Goal: Navigation & Orientation: Find specific page/section

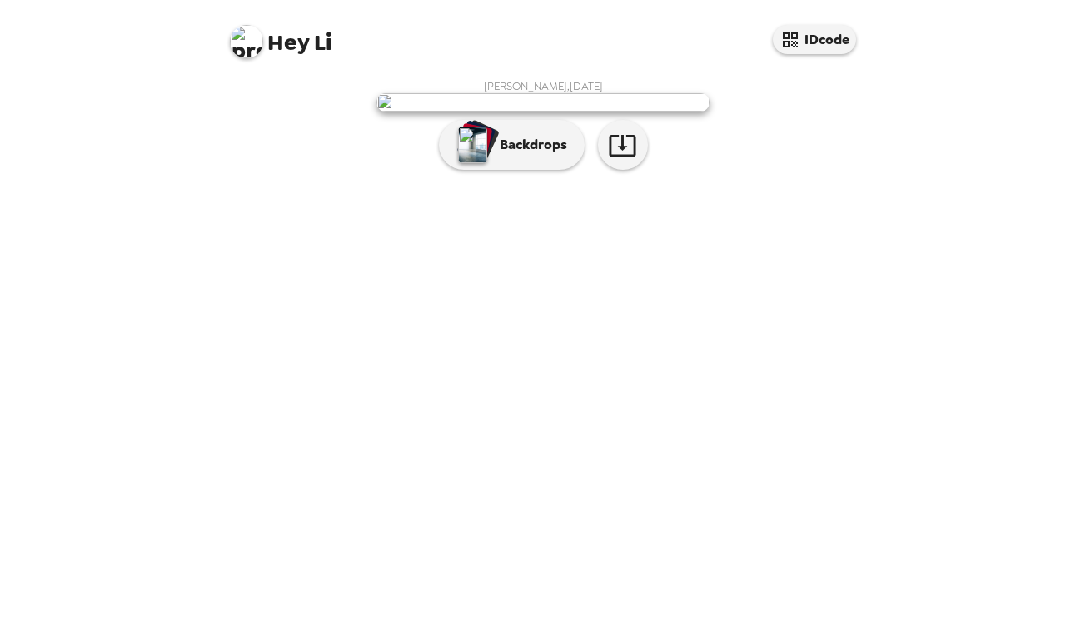
click at [563, 112] on img at bounding box center [542, 102] width 333 height 18
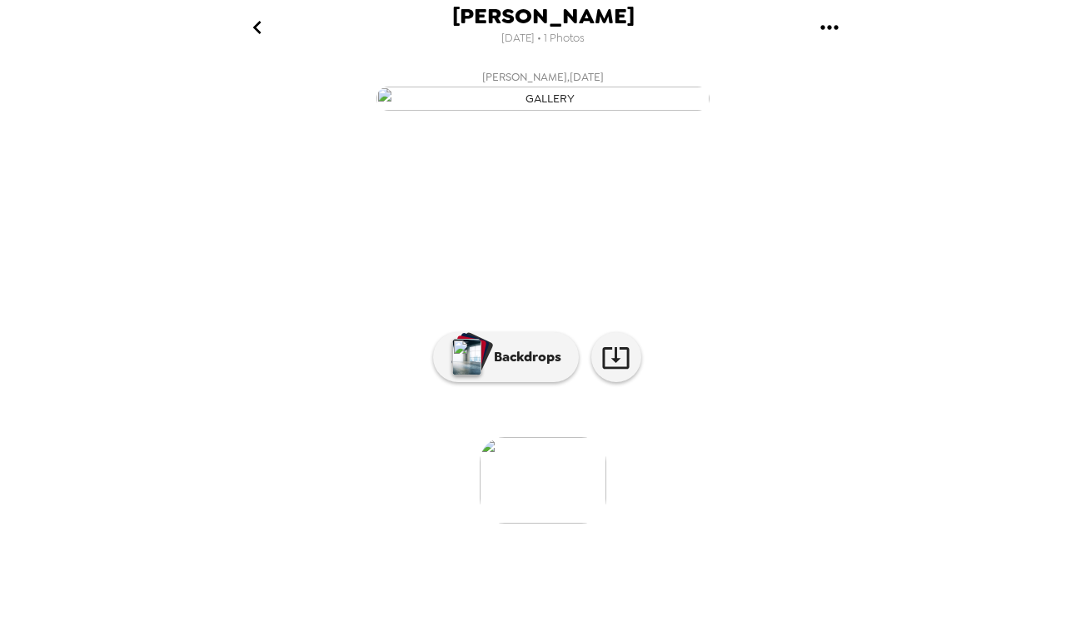
click at [537, 524] on img at bounding box center [543, 480] width 127 height 87
click at [552, 524] on img at bounding box center [543, 480] width 127 height 87
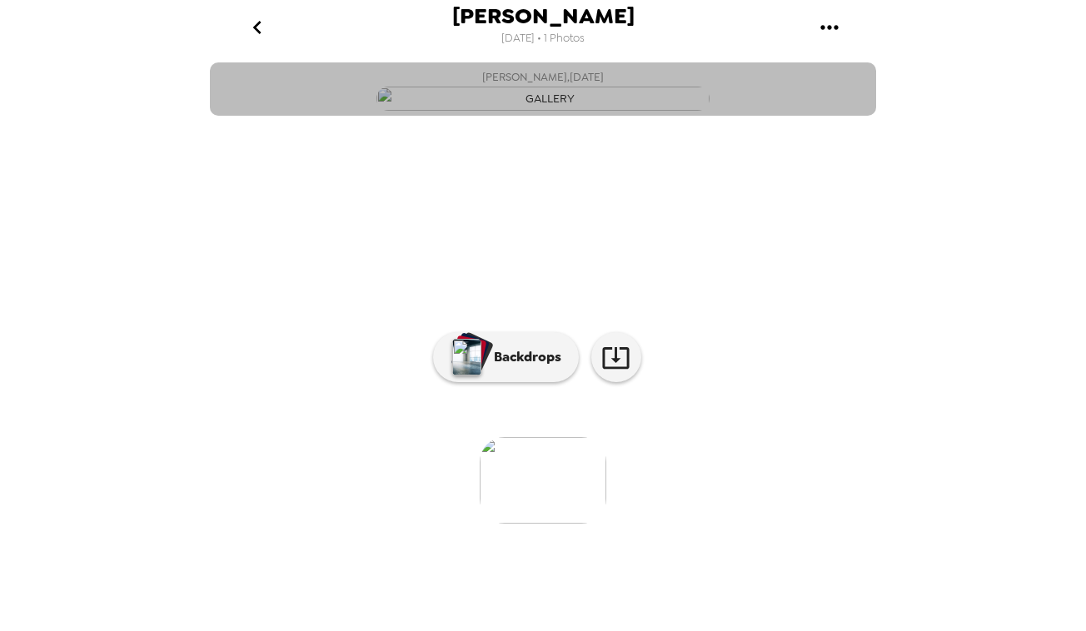
click at [518, 111] on img "button" at bounding box center [542, 99] width 333 height 24
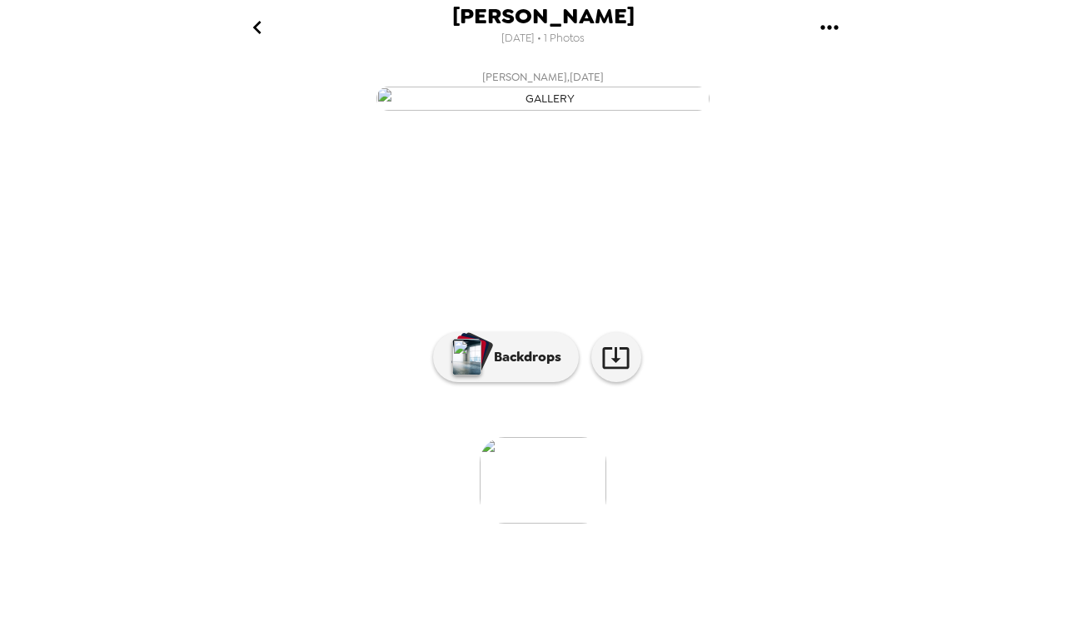
scroll to position [0, 0]
click at [827, 23] on icon "gallery menu" at bounding box center [829, 27] width 27 height 27
click at [818, 316] on div at bounding box center [543, 315] width 1086 height 631
click at [259, 28] on icon "go back" at bounding box center [257, 27] width 27 height 27
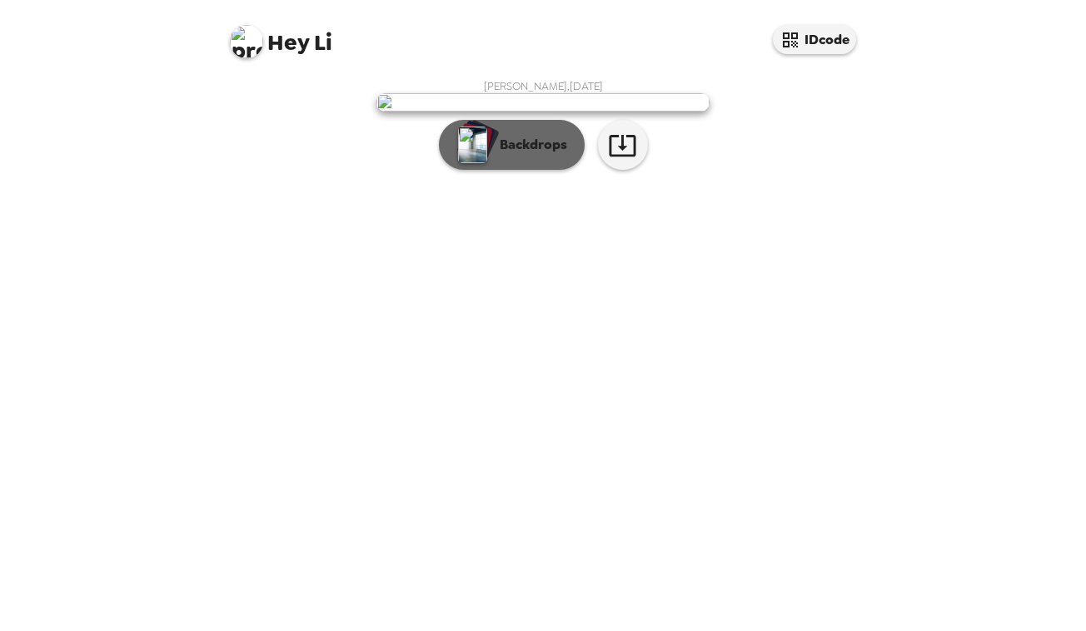
click at [521, 155] on p "Backdrops" at bounding box center [529, 145] width 76 height 20
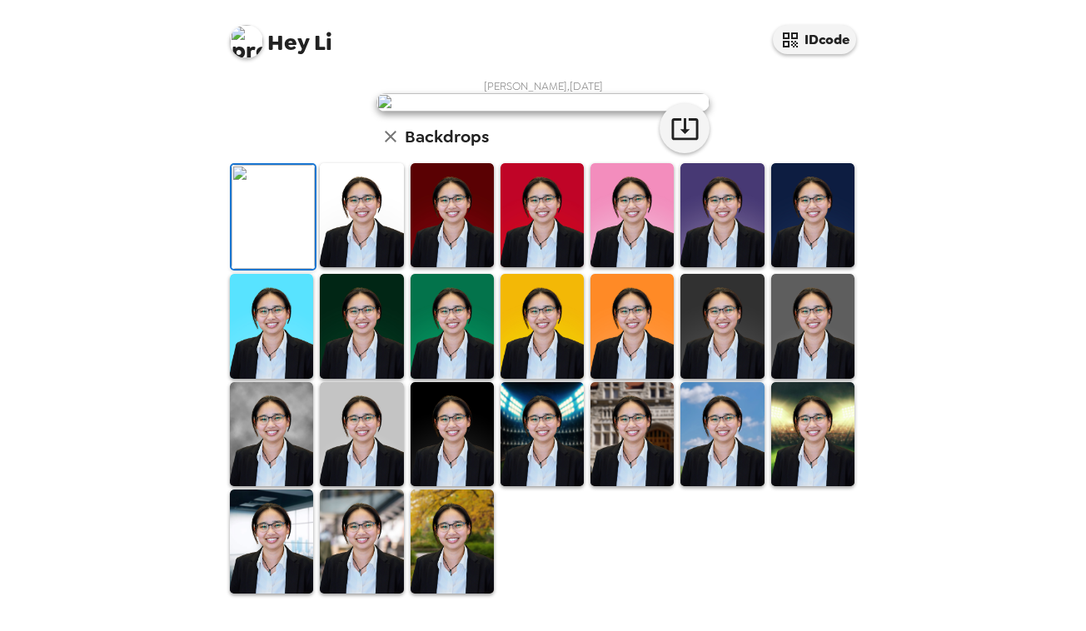
scroll to position [387, 0]
click at [476, 555] on img at bounding box center [452, 542] width 83 height 104
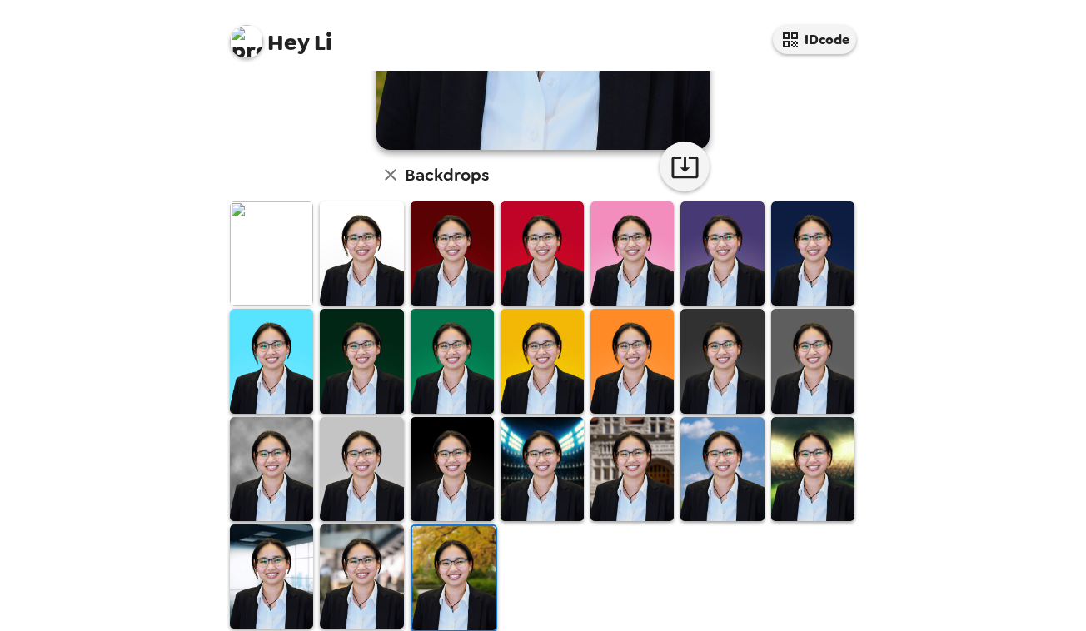
scroll to position [363, 0]
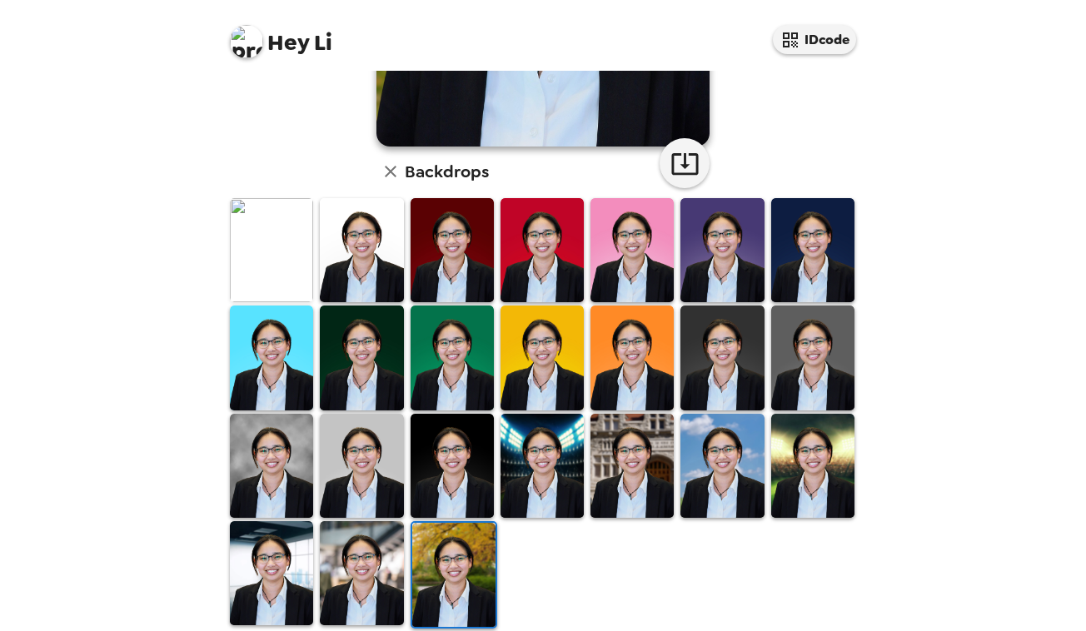
click at [350, 490] on img at bounding box center [361, 466] width 83 height 104
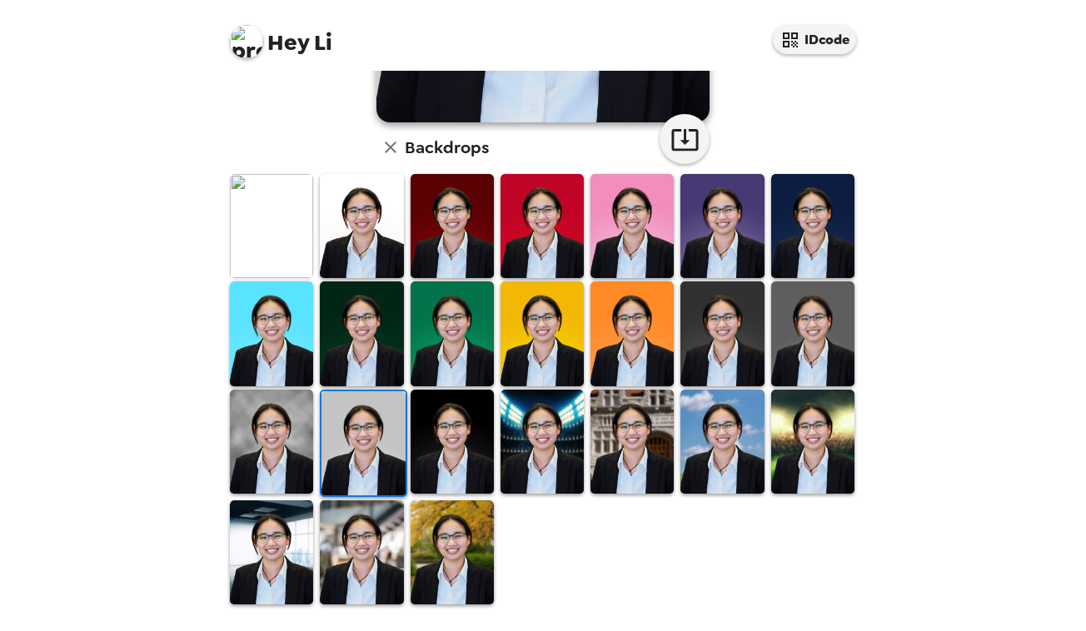
scroll to position [387, 0]
click at [280, 564] on img at bounding box center [271, 553] width 83 height 104
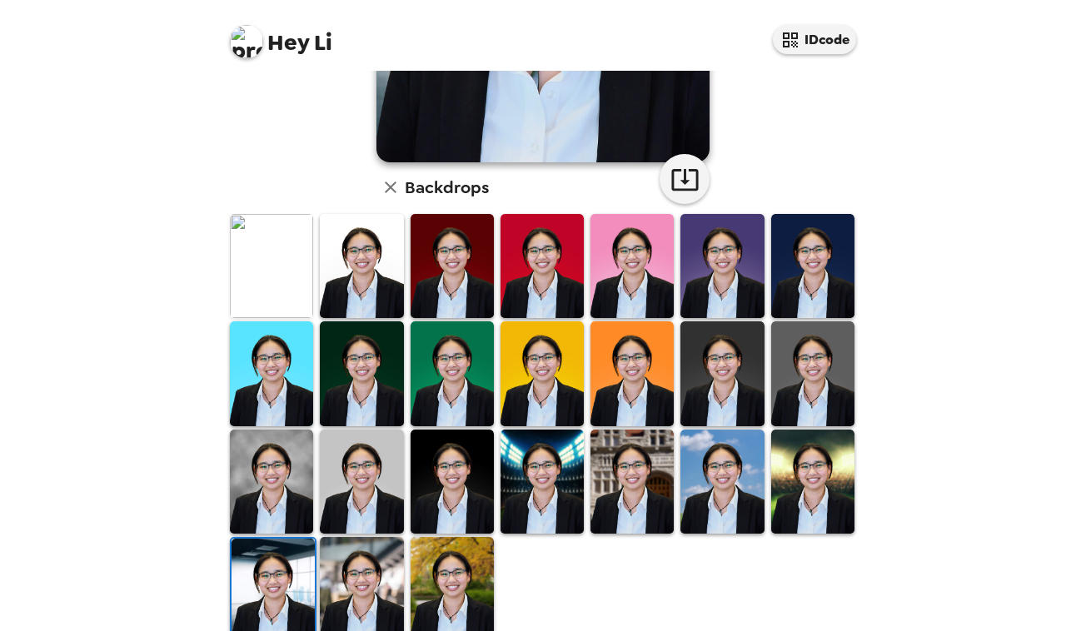
scroll to position [354, 0]
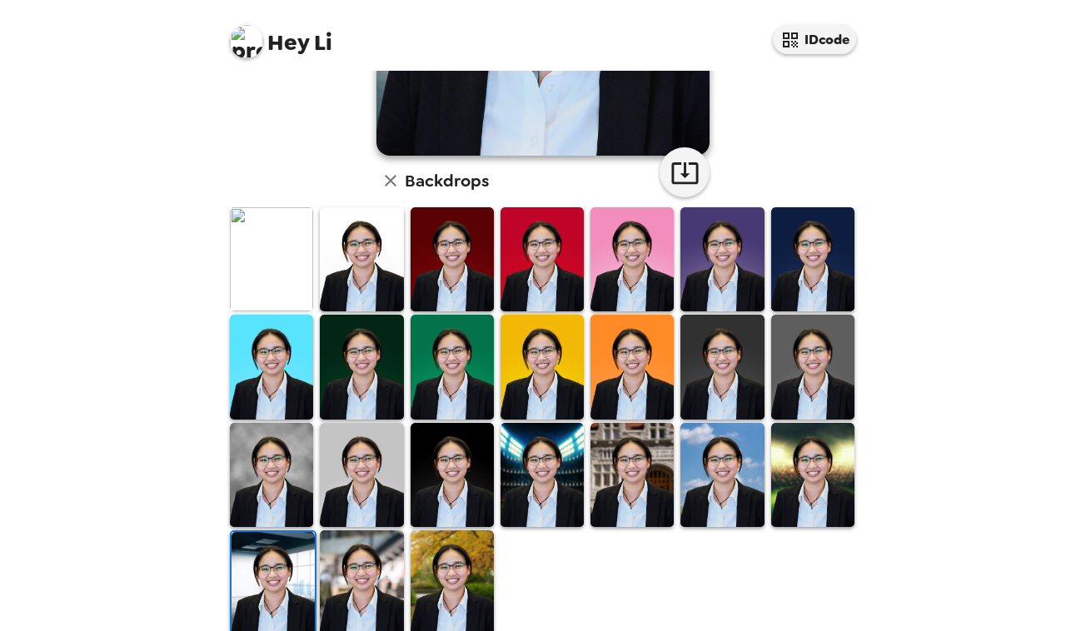
click at [367, 271] on img at bounding box center [361, 259] width 83 height 104
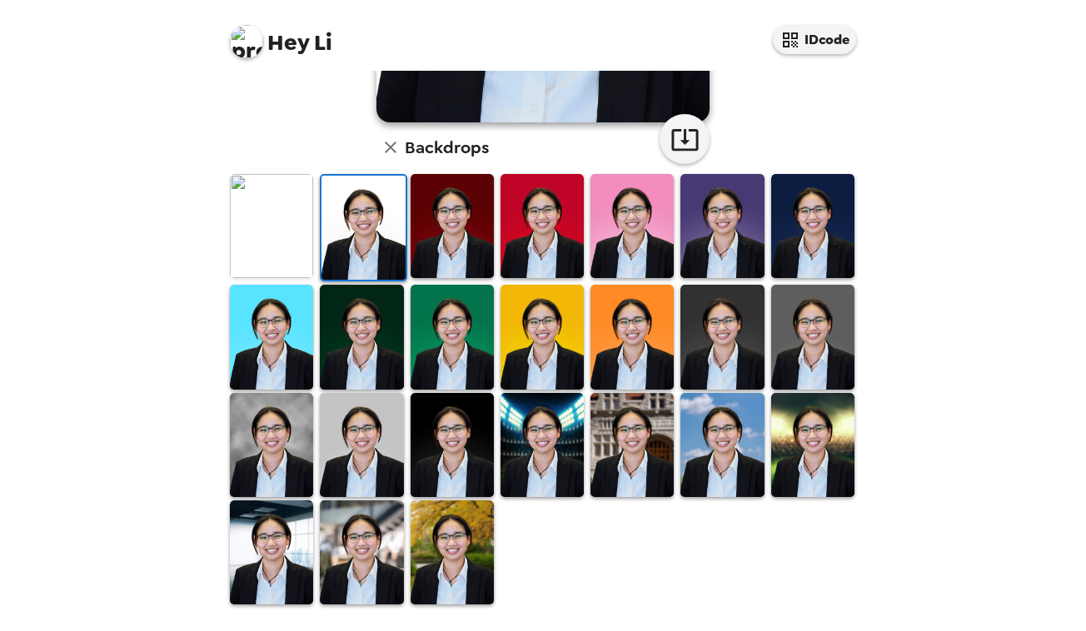
scroll to position [387, 0]
click at [388, 454] on img at bounding box center [361, 445] width 83 height 104
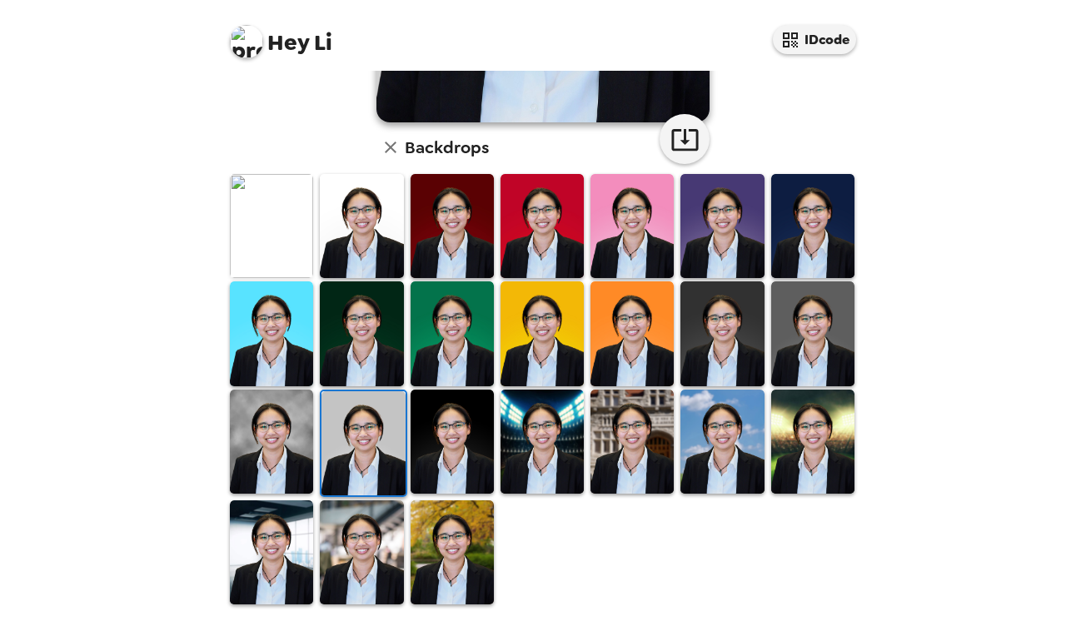
click at [286, 456] on img at bounding box center [271, 442] width 83 height 104
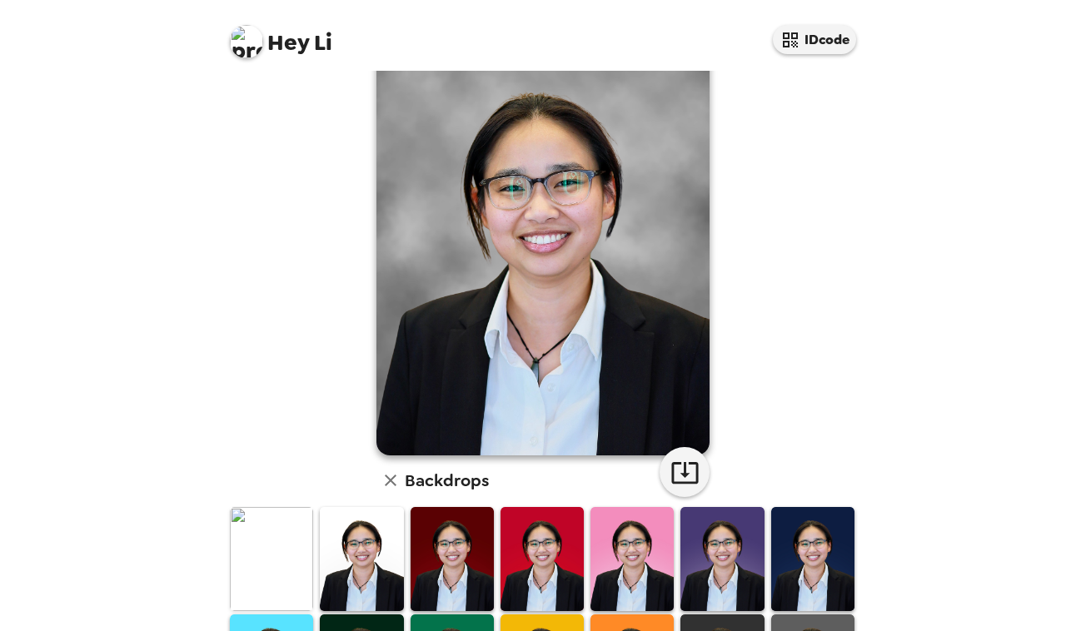
scroll to position [53, 0]
